Goal: Task Accomplishment & Management: Manage account settings

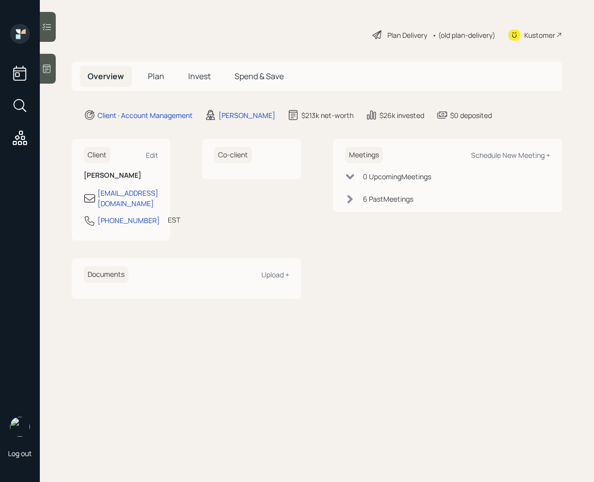
click at [194, 78] on span "Invest" at bounding box center [199, 76] width 22 height 11
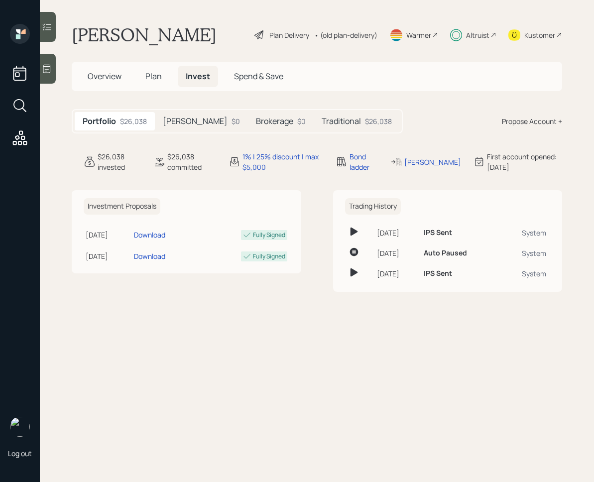
click at [322, 119] on h5 "Traditional" at bounding box center [341, 121] width 39 height 9
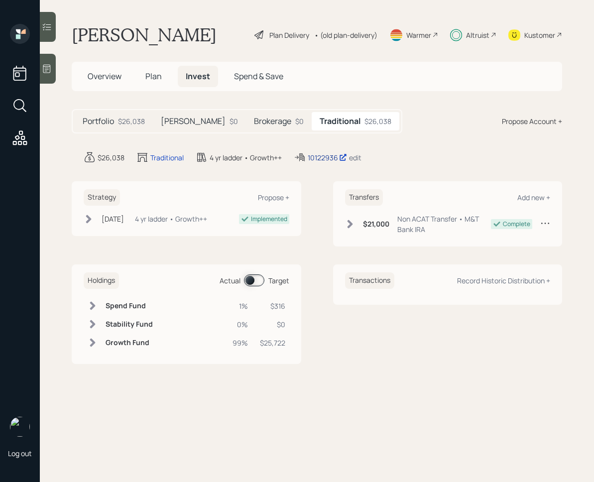
click at [321, 160] on div "10122936" at bounding box center [327, 157] width 39 height 10
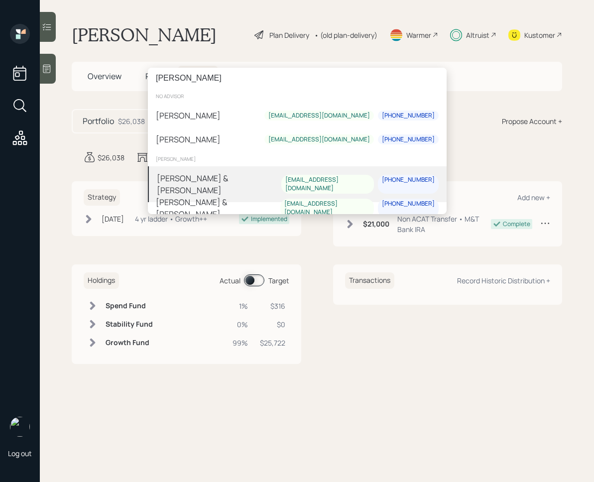
type input "[PERSON_NAME]"
click at [229, 181] on div "[PERSON_NAME] & [PERSON_NAME]" at bounding box center [219, 184] width 125 height 24
